Goal: Information Seeking & Learning: Learn about a topic

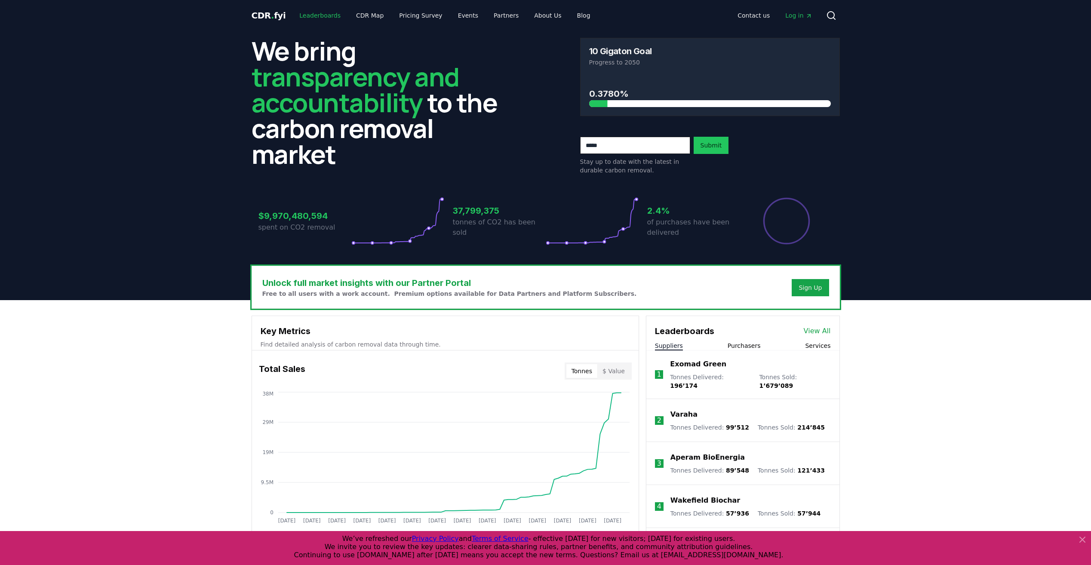
click at [322, 17] on link "Leaderboards" at bounding box center [319, 15] width 55 height 15
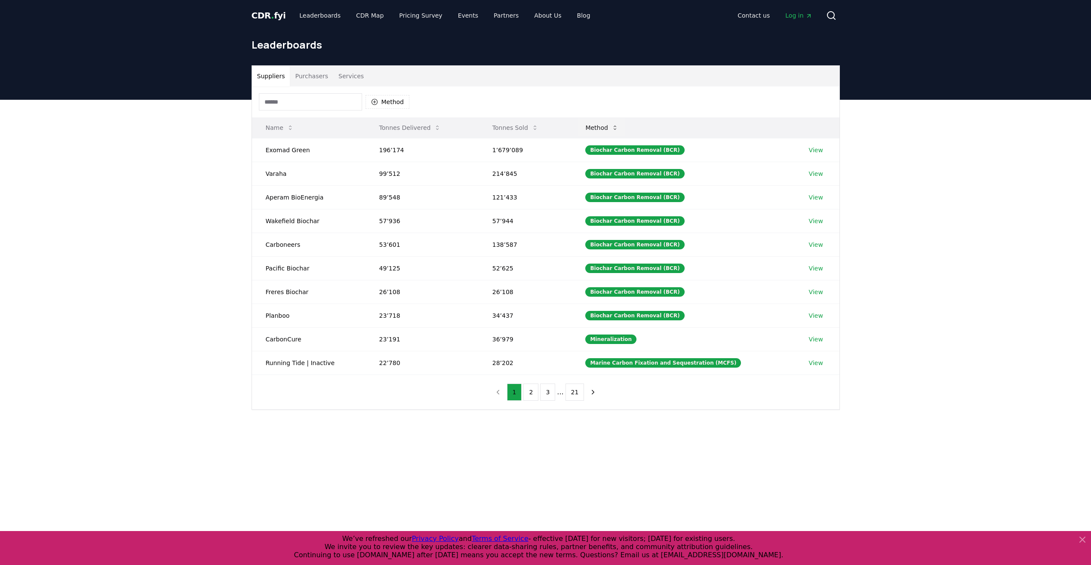
click at [625, 133] on button "Method" at bounding box center [601, 127] width 47 height 17
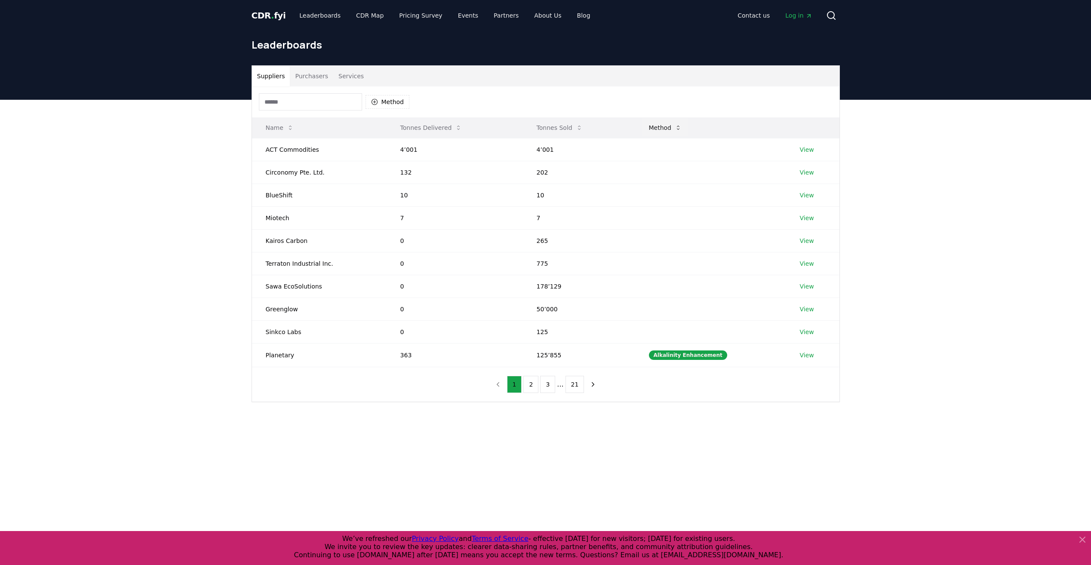
click at [674, 132] on button "Method" at bounding box center [665, 127] width 47 height 17
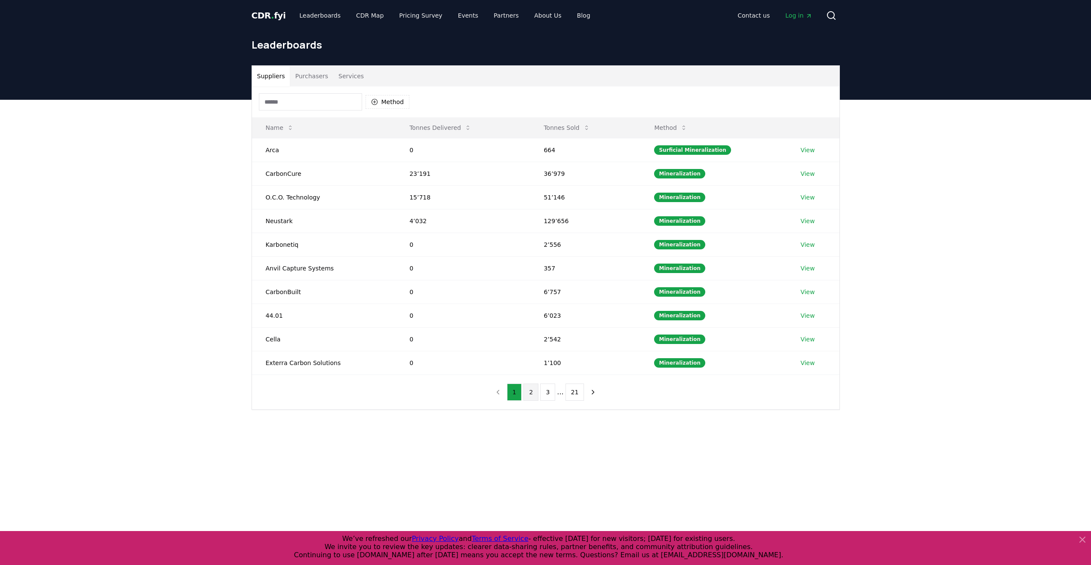
click at [535, 390] on button "2" at bounding box center [530, 392] width 15 height 17
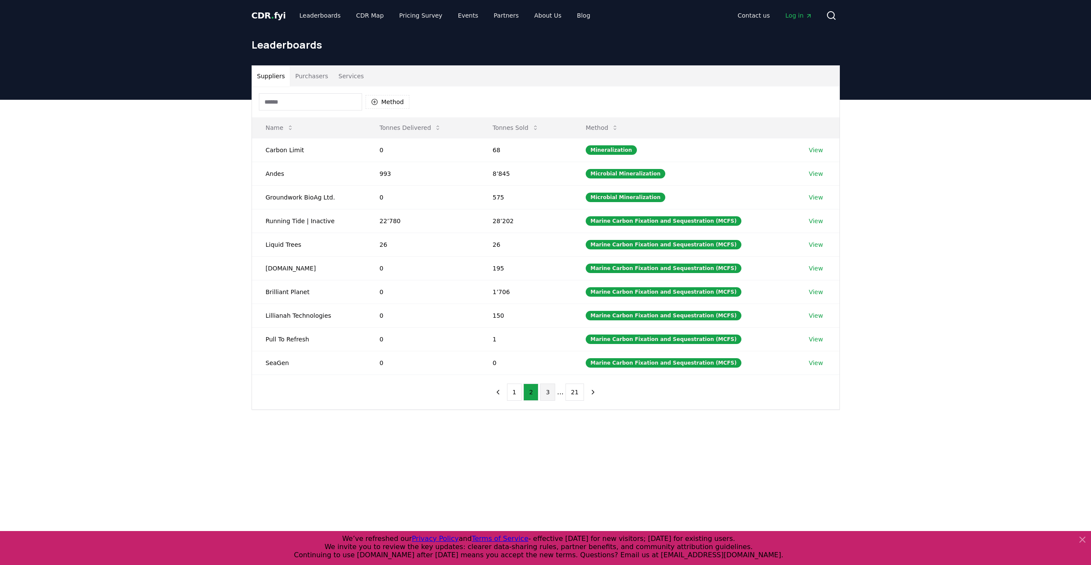
click at [545, 392] on button "3" at bounding box center [547, 392] width 15 height 17
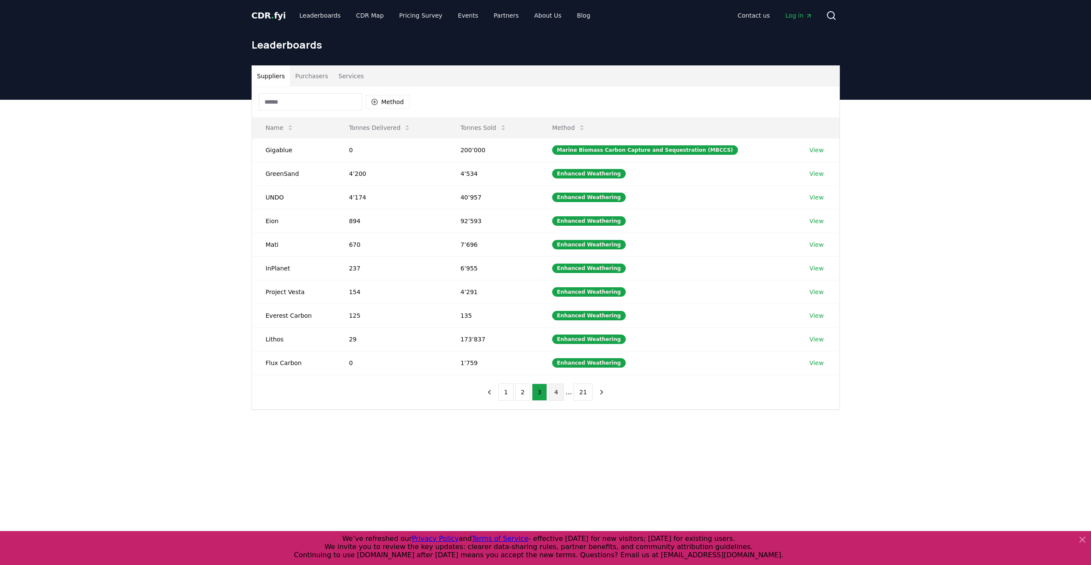
click at [560, 392] on button "4" at bounding box center [556, 392] width 15 height 17
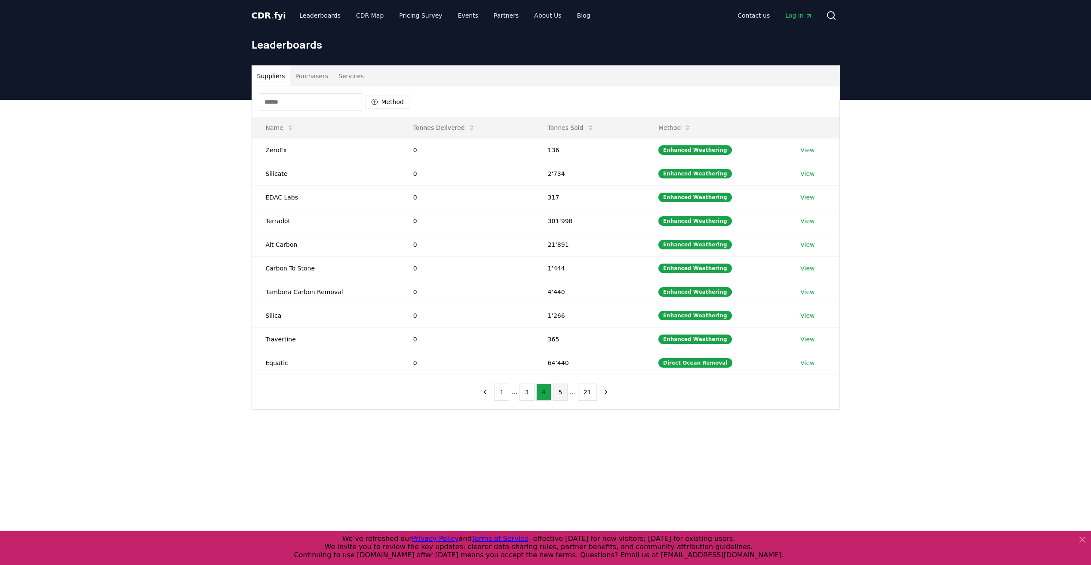
click at [560, 395] on button "5" at bounding box center [560, 392] width 15 height 17
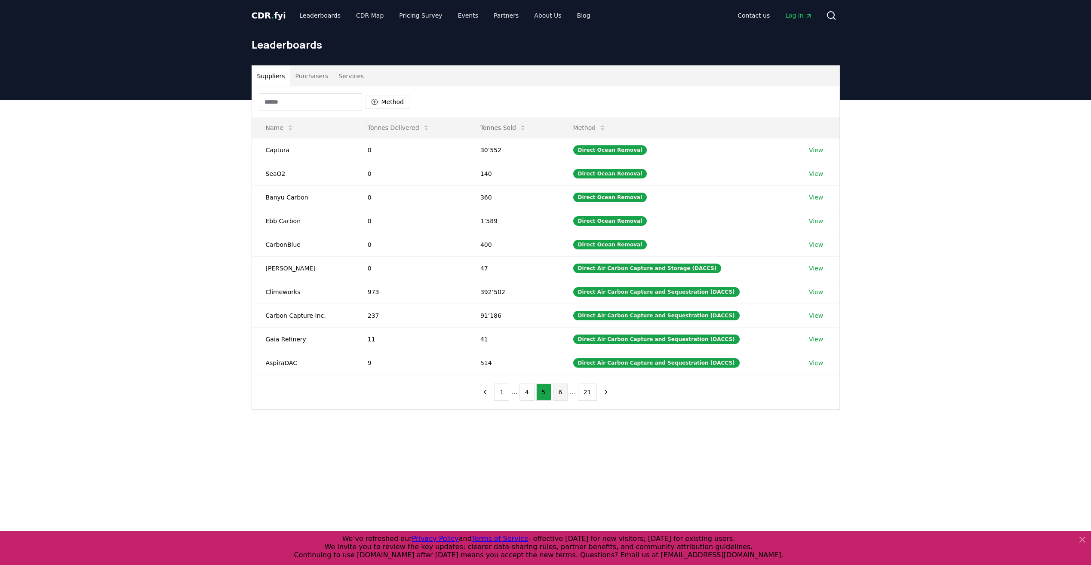
click at [564, 395] on button "6" at bounding box center [560, 392] width 15 height 17
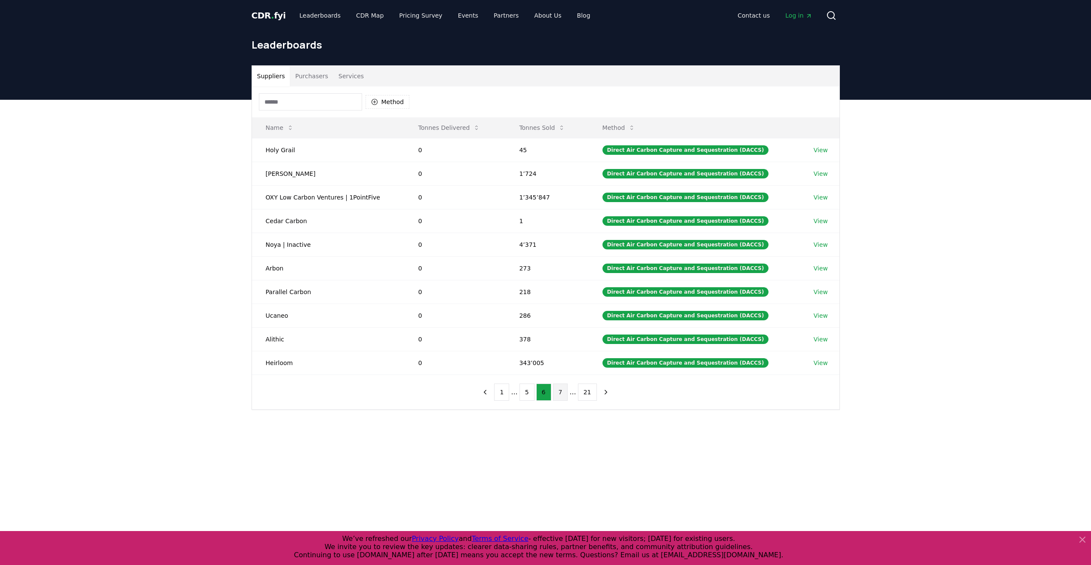
click at [563, 394] on button "7" at bounding box center [560, 392] width 15 height 17
click at [563, 394] on button "8" at bounding box center [560, 392] width 15 height 17
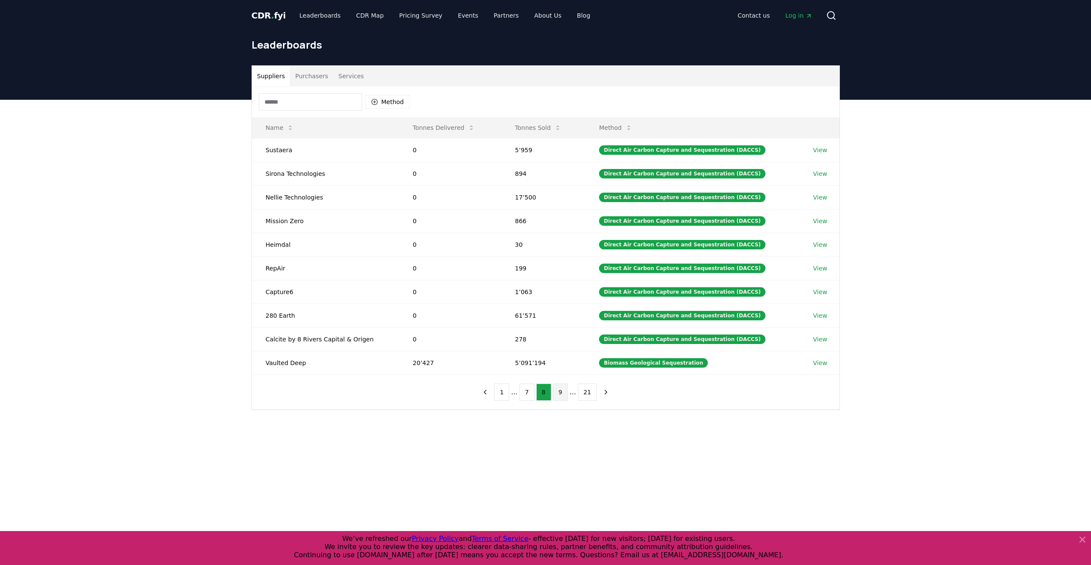
click at [563, 393] on button "9" at bounding box center [560, 392] width 15 height 17
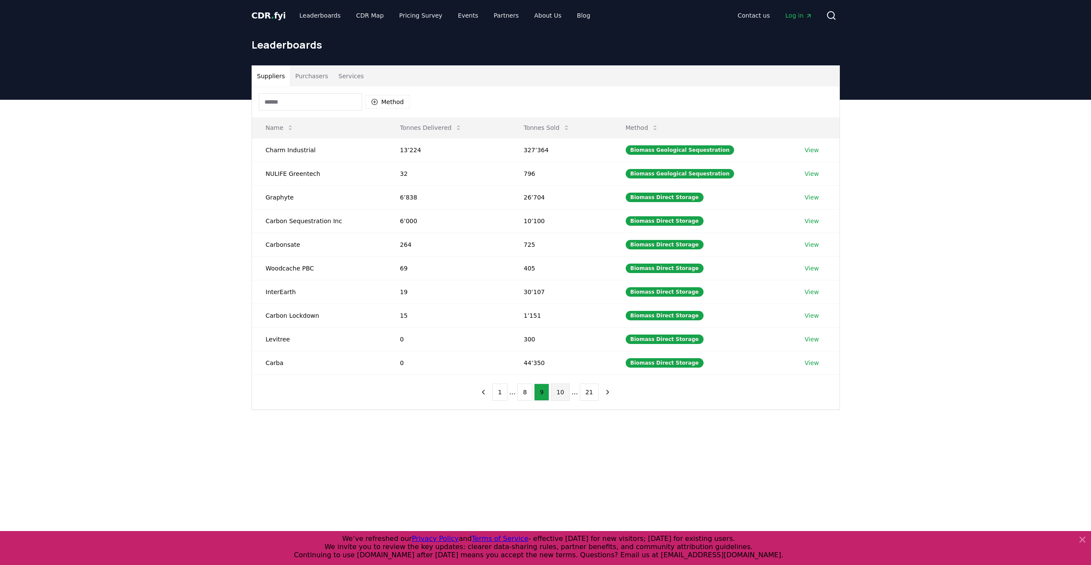
click at [563, 393] on button "10" at bounding box center [560, 392] width 19 height 17
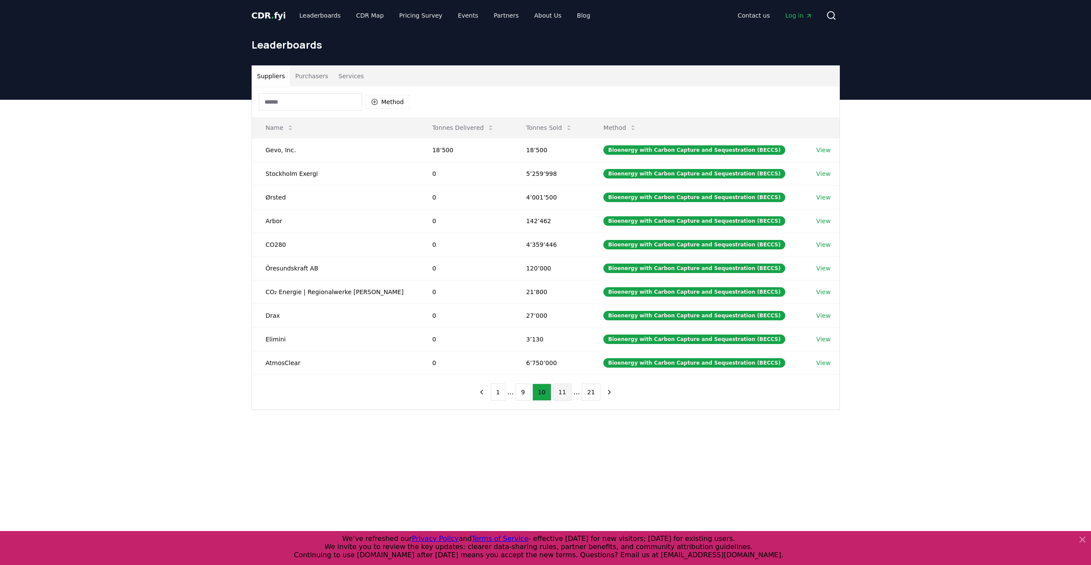
click at [566, 395] on button "11" at bounding box center [562, 392] width 19 height 17
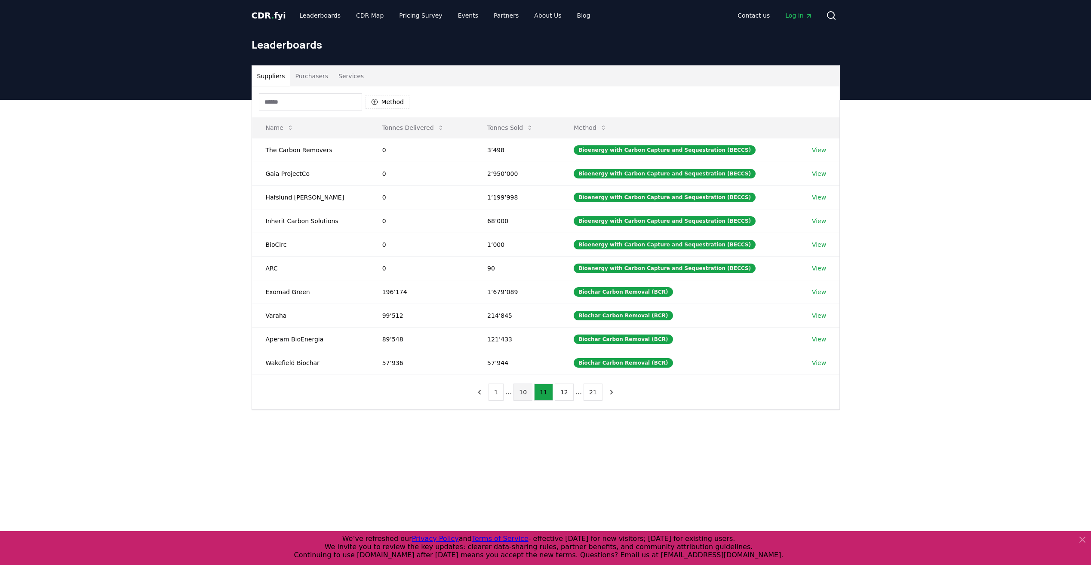
click at [526, 394] on button "10" at bounding box center [523, 392] width 19 height 17
